Goal: Task Accomplishment & Management: Use online tool/utility

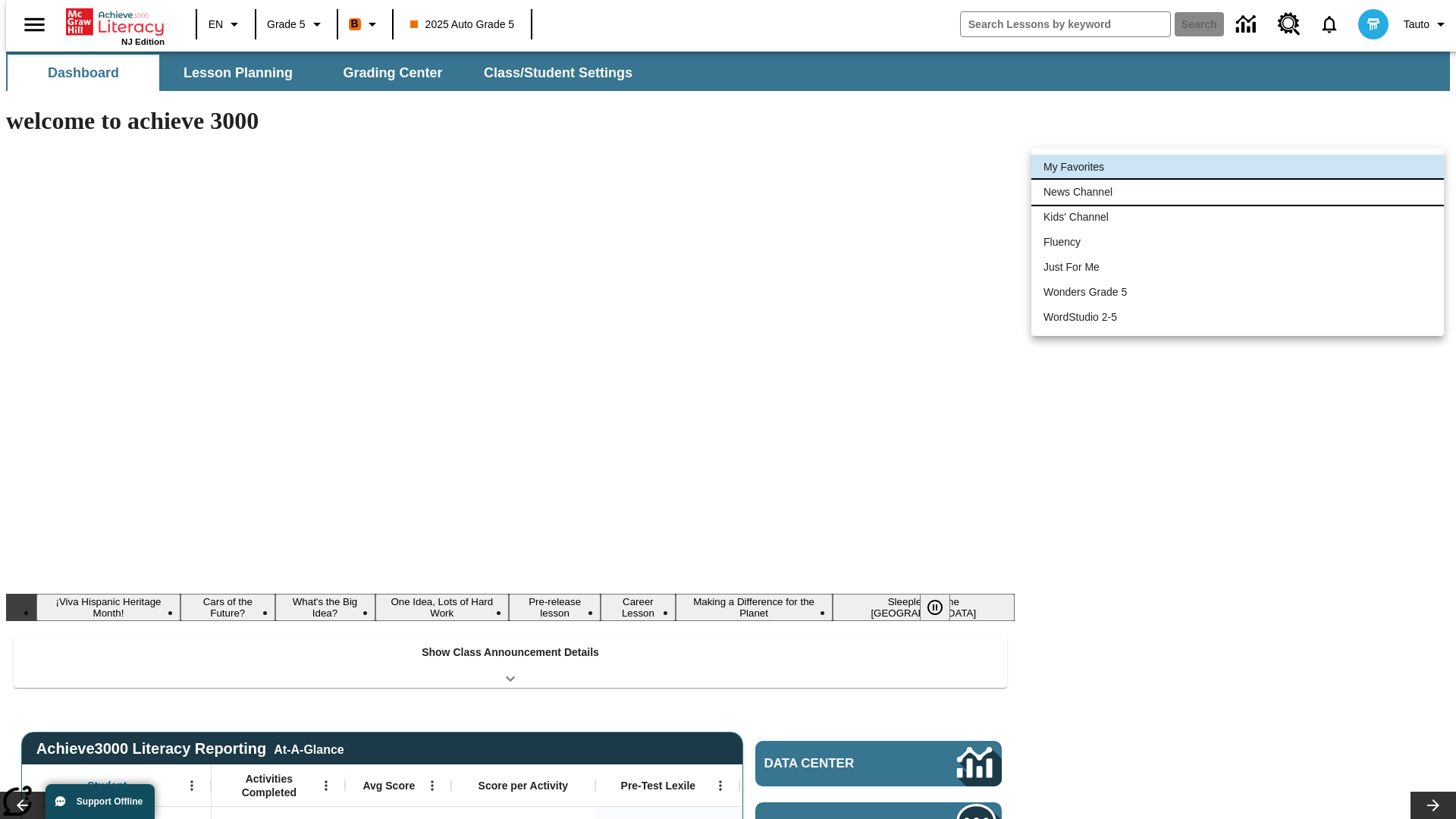
click at [1238, 192] on li "News Channel" at bounding box center [1238, 192] width 413 height 25
type input "120"
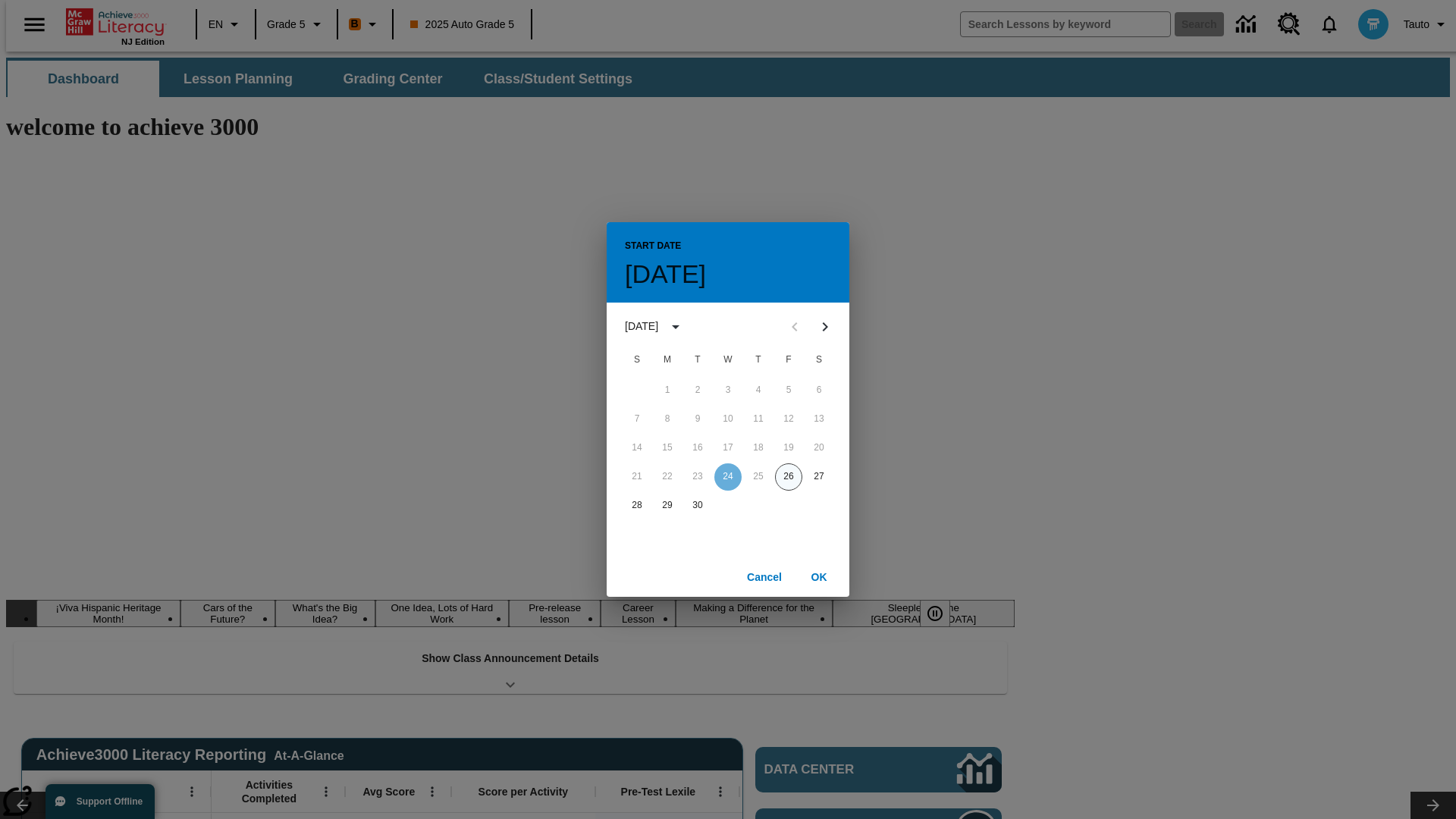
click at [789, 476] on button "26" at bounding box center [789, 477] width 27 height 27
click at [819, 576] on button "OK" at bounding box center [819, 577] width 48 height 28
